Goal: Navigation & Orientation: Find specific page/section

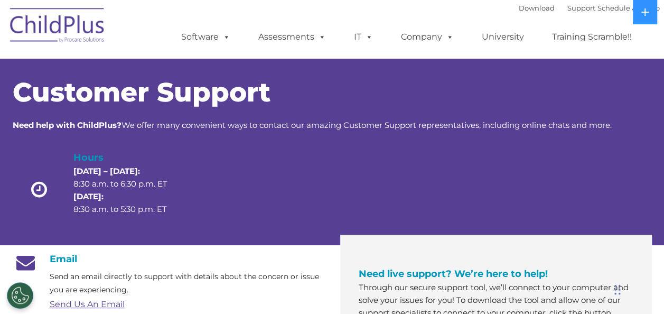
click at [377, 203] on div at bounding box center [385, 192] width 128 height 84
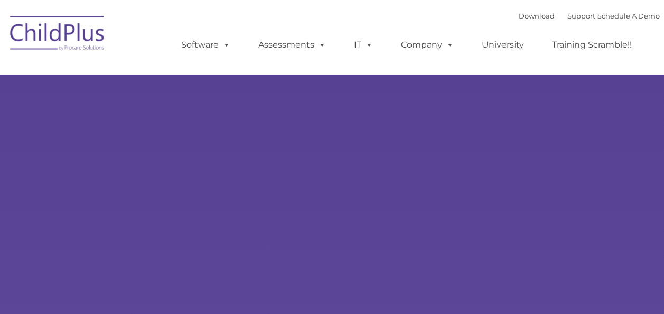
type input ""
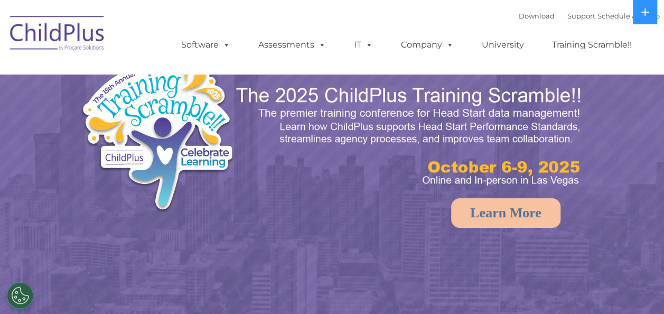
select select "MEDIUM"
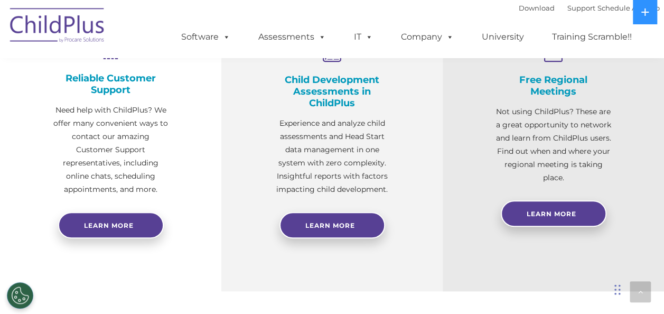
scroll to position [433, 0]
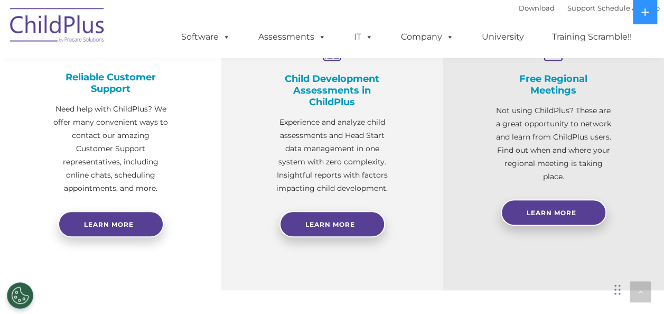
click at [509, 102] on div "Free Regional Meetings Not using ChildPlus? These are a great opportunity to ne…" at bounding box center [554, 112] width 116 height 141
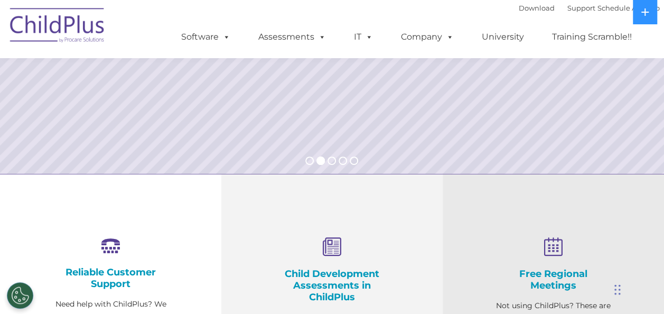
scroll to position [0, 0]
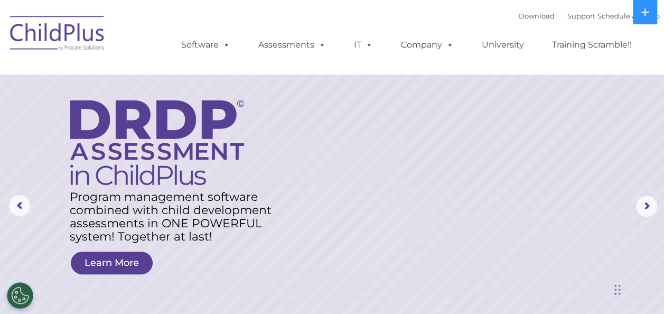
click at [266, 5] on nav "Download Support | Schedule A Demo  MENU MENU Software ChildPlus: The original…" at bounding box center [332, 37] width 664 height 74
